Goal: Information Seeking & Learning: Understand process/instructions

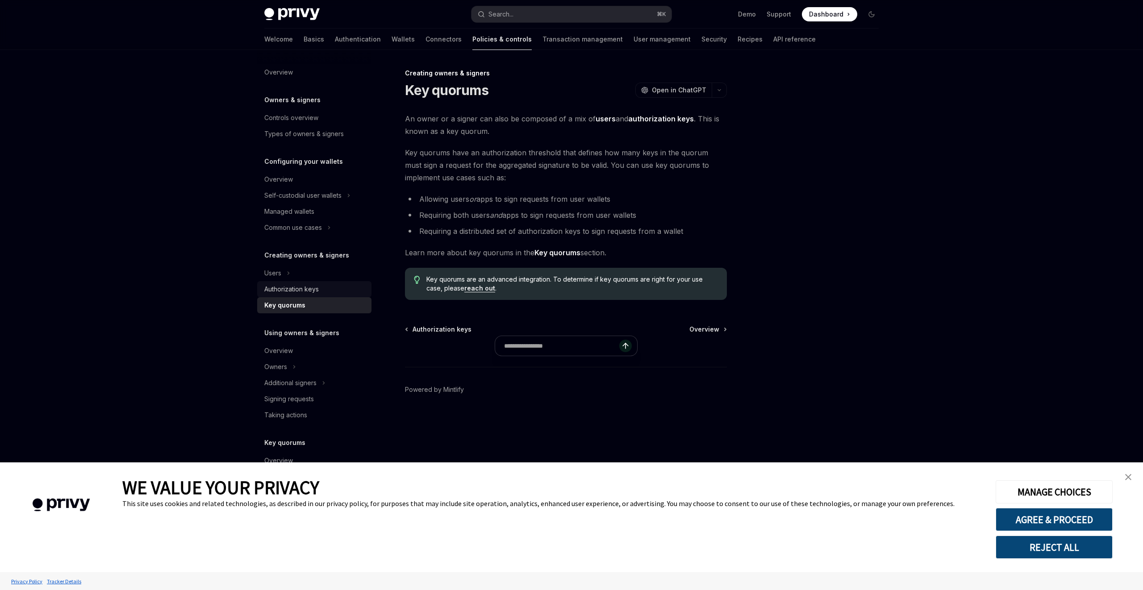
click at [300, 290] on div "Authorization keys" at bounding box center [291, 289] width 54 height 11
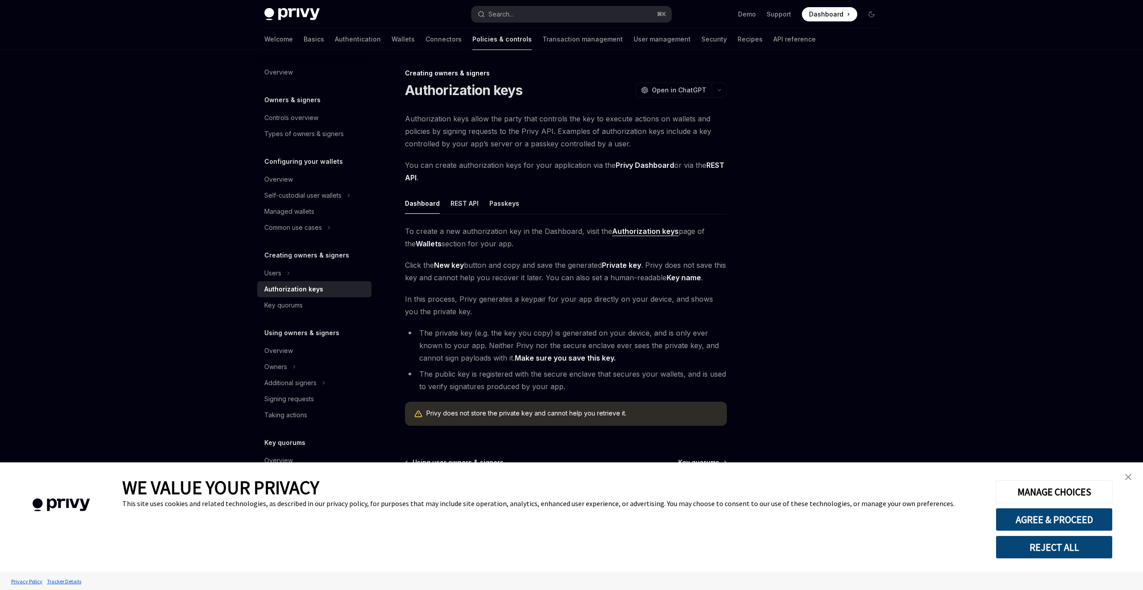
click at [1127, 478] on img "close banner" at bounding box center [1128, 477] width 6 height 6
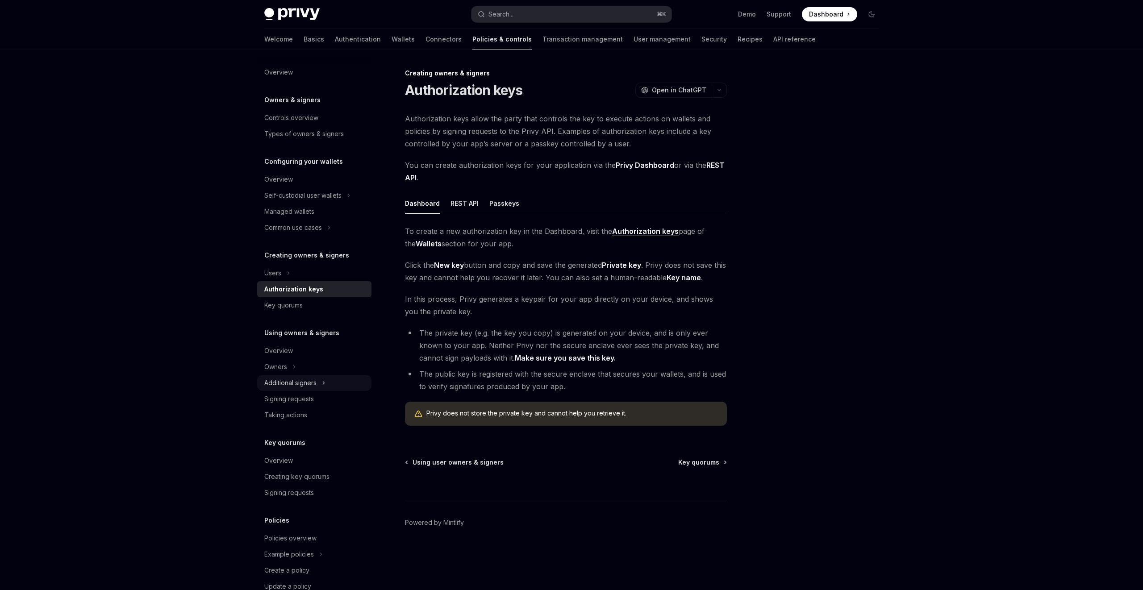
click at [300, 379] on div "Additional signers" at bounding box center [290, 383] width 52 height 11
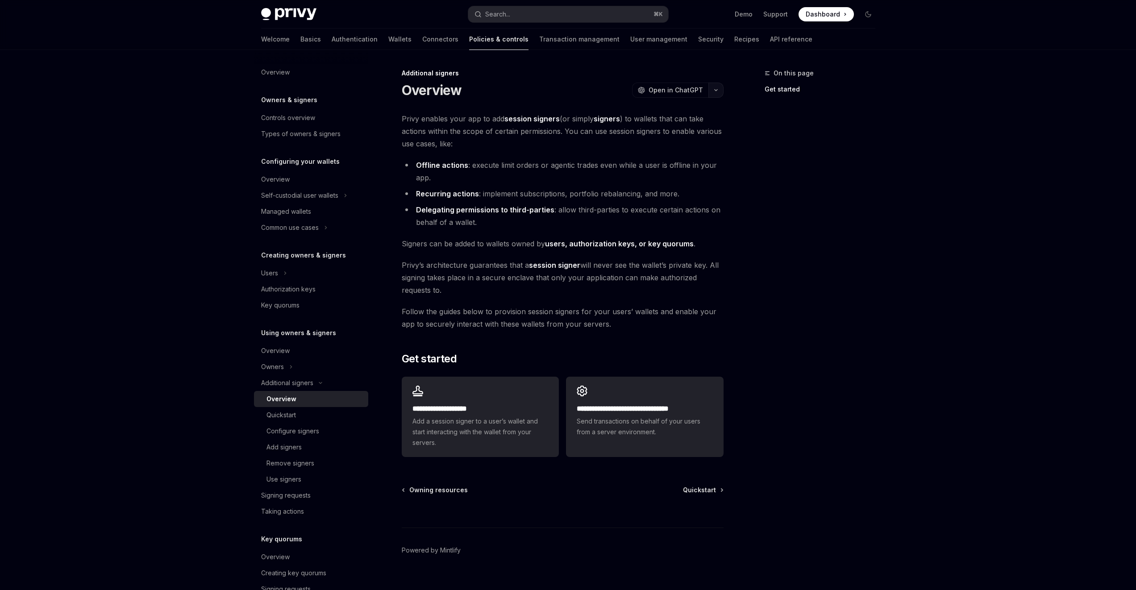
click at [717, 89] on icon "button" at bounding box center [716, 90] width 11 height 4
click at [822, 175] on div "On this page Get started" at bounding box center [815, 329] width 136 height 522
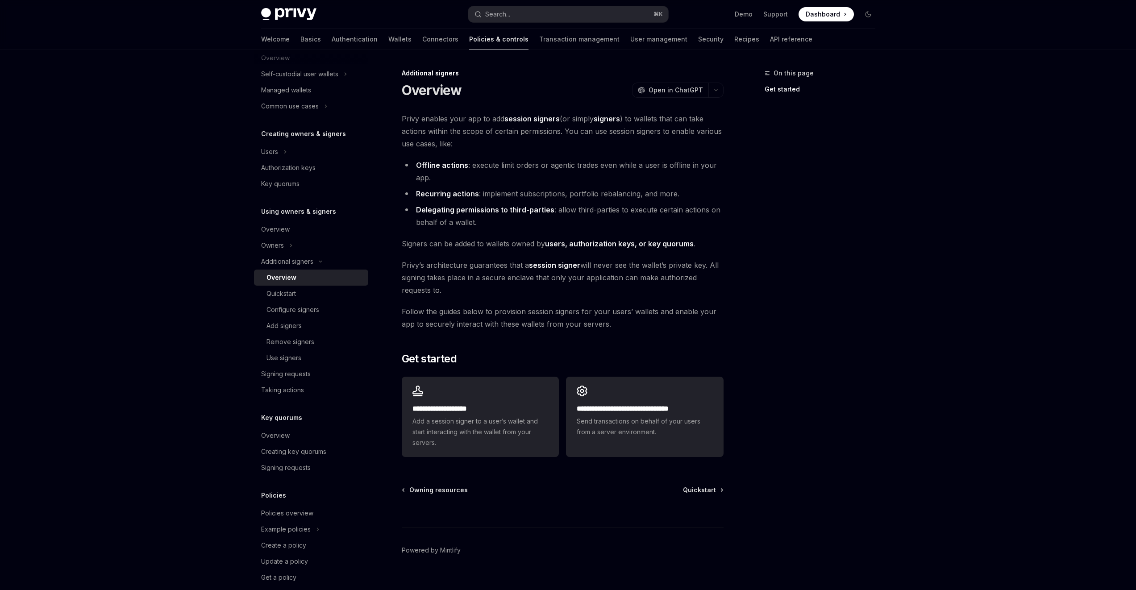
scroll to position [135, 0]
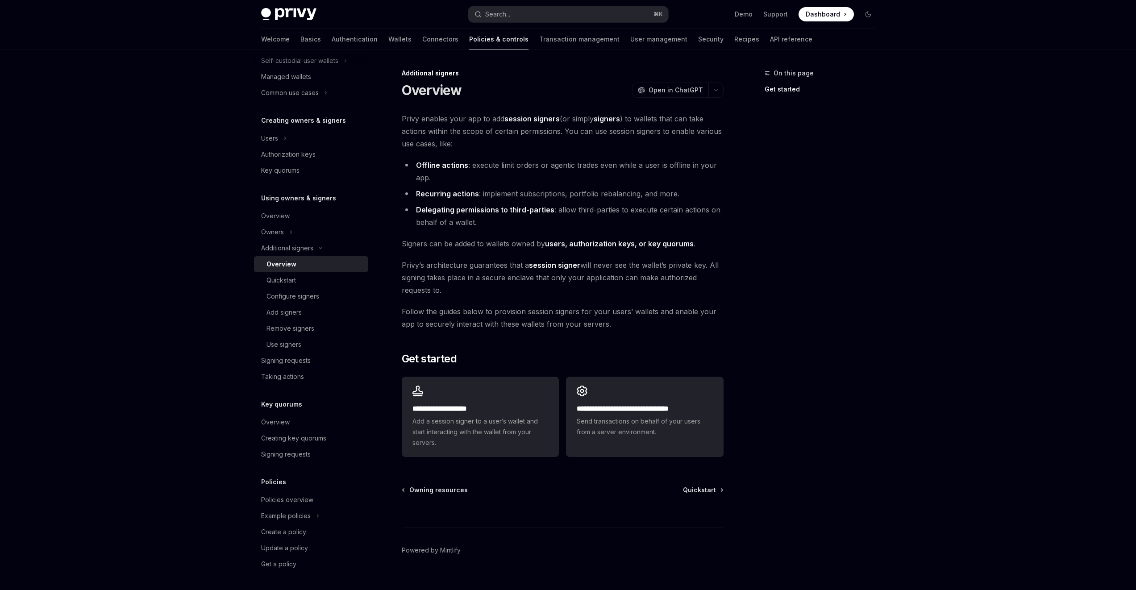
click at [291, 406] on h5 "Key quorums" at bounding box center [281, 404] width 41 height 11
click at [283, 418] on div "Overview" at bounding box center [275, 422] width 29 height 11
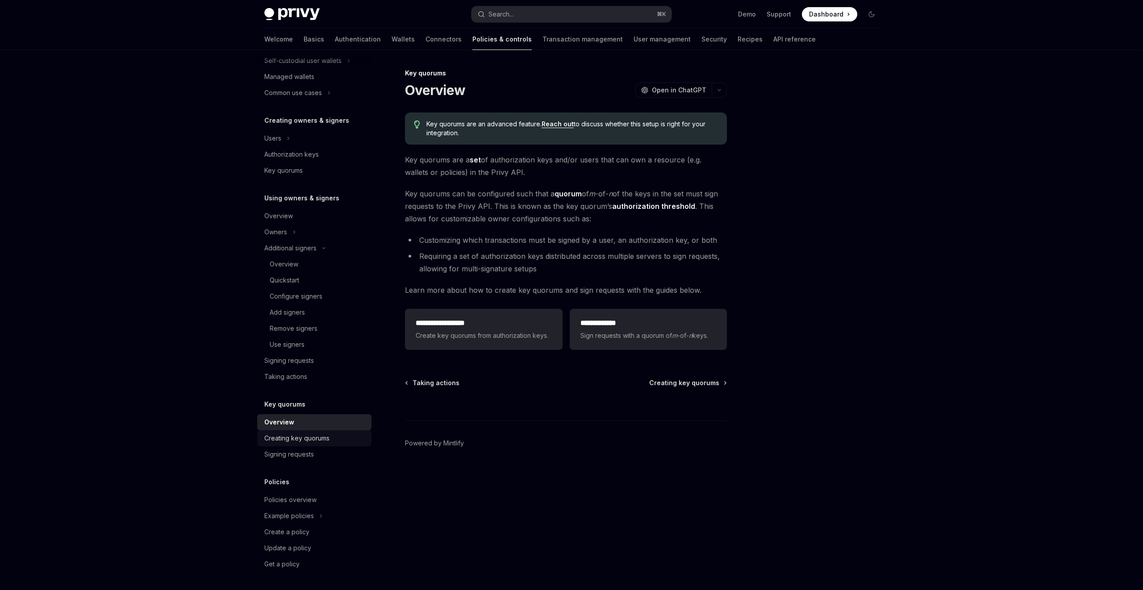
click at [316, 439] on div "Creating key quorums" at bounding box center [296, 438] width 65 height 11
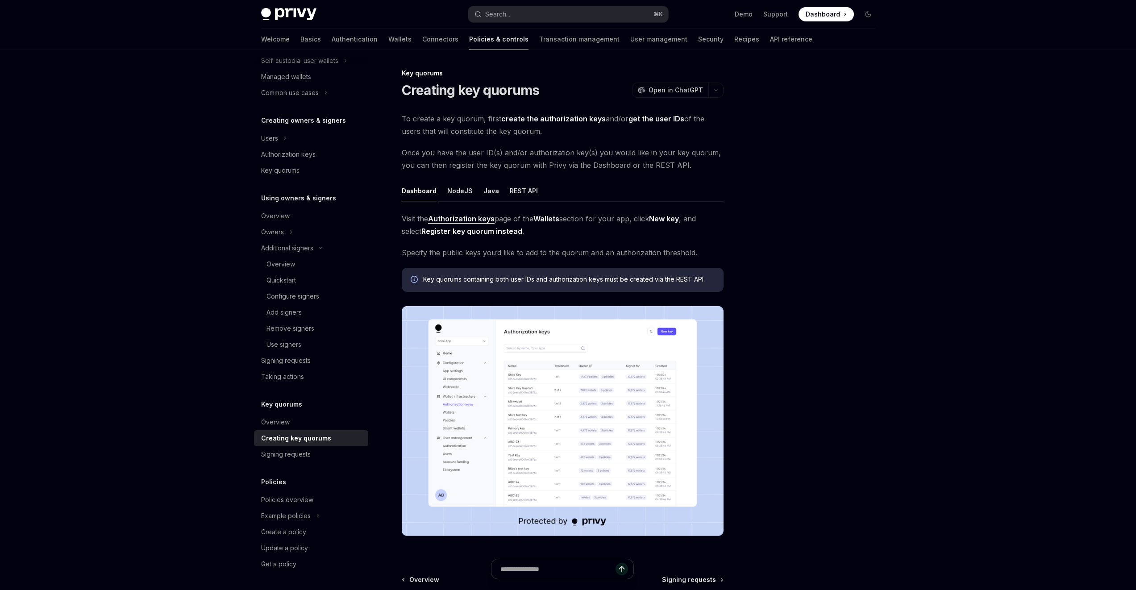
click at [882, 299] on div "Overview Owners & signers Controls overview Types of owners & signers Configuri…" at bounding box center [568, 372] width 657 height 645
click at [974, 291] on div "Privy Docs home page Search... ⌘ K Demo Support Dashboard Dashboard Search... N…" at bounding box center [568, 347] width 1136 height 695
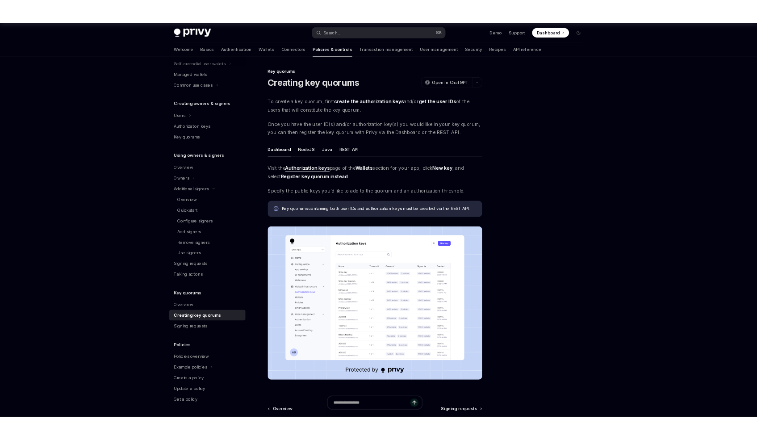
scroll to position [2, 0]
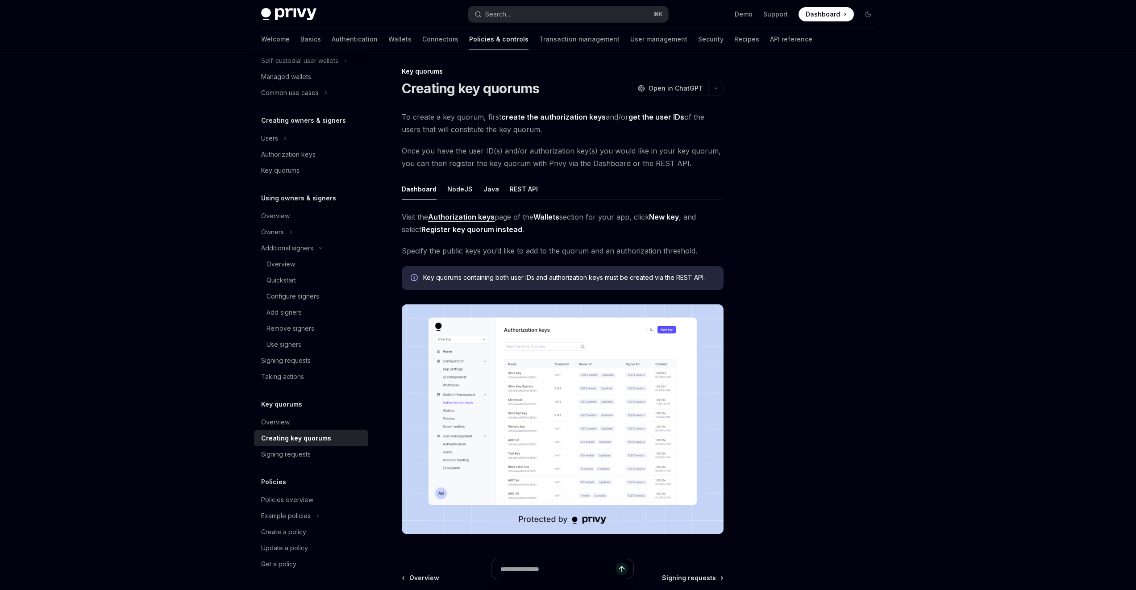
click at [862, 280] on div at bounding box center [815, 329] width 136 height 522
type textarea "*"
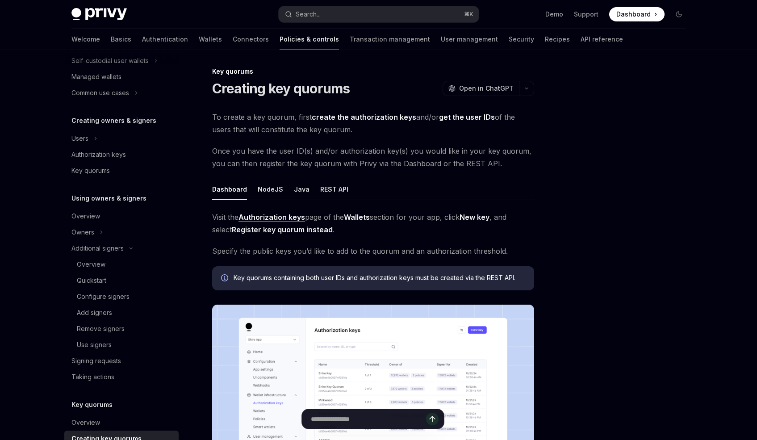
scroll to position [135, 0]
click at [626, 223] on div at bounding box center [625, 254] width 136 height 372
